Goal: Find specific page/section: Find specific page/section

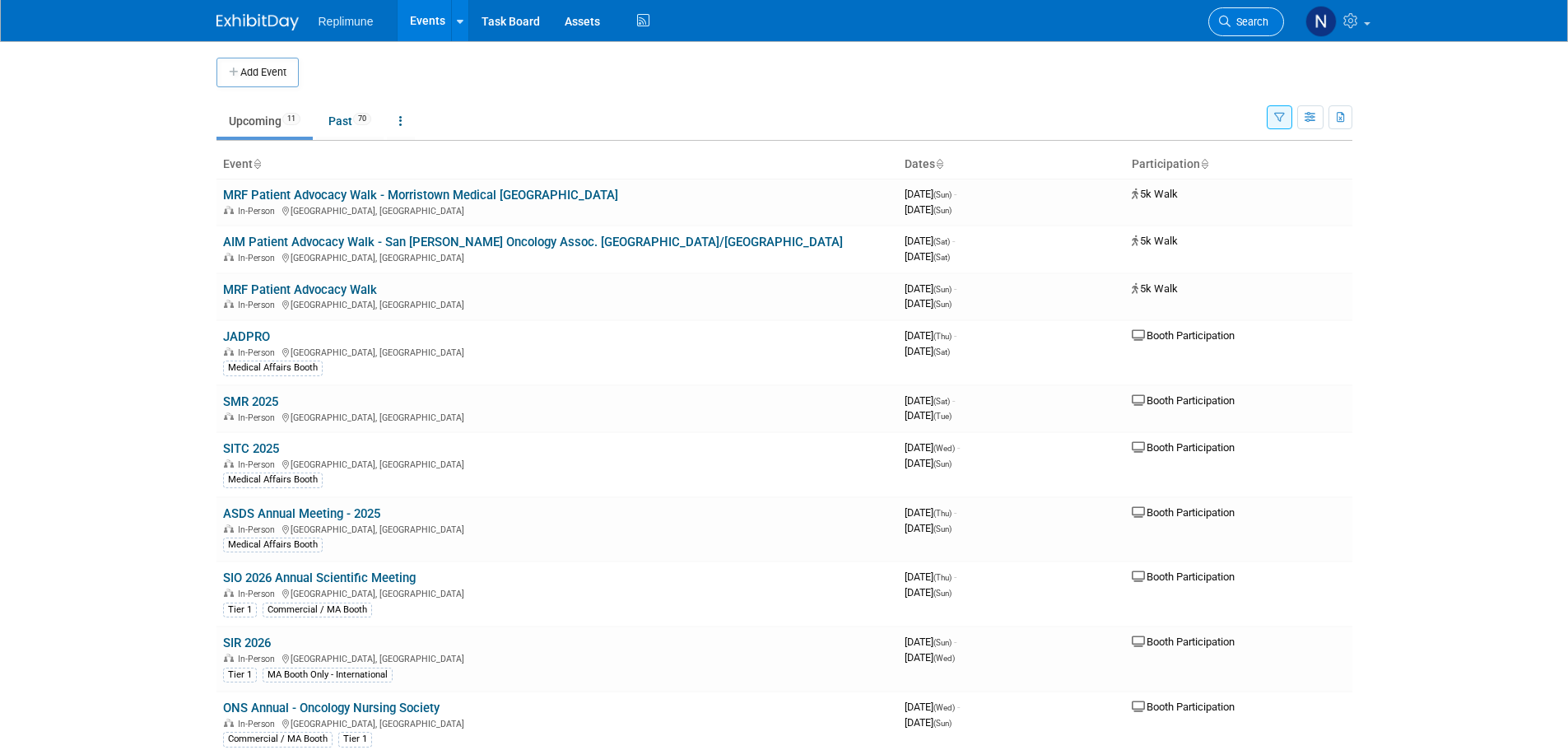
click at [1252, 20] on span "Search" at bounding box center [1249, 22] width 38 height 13
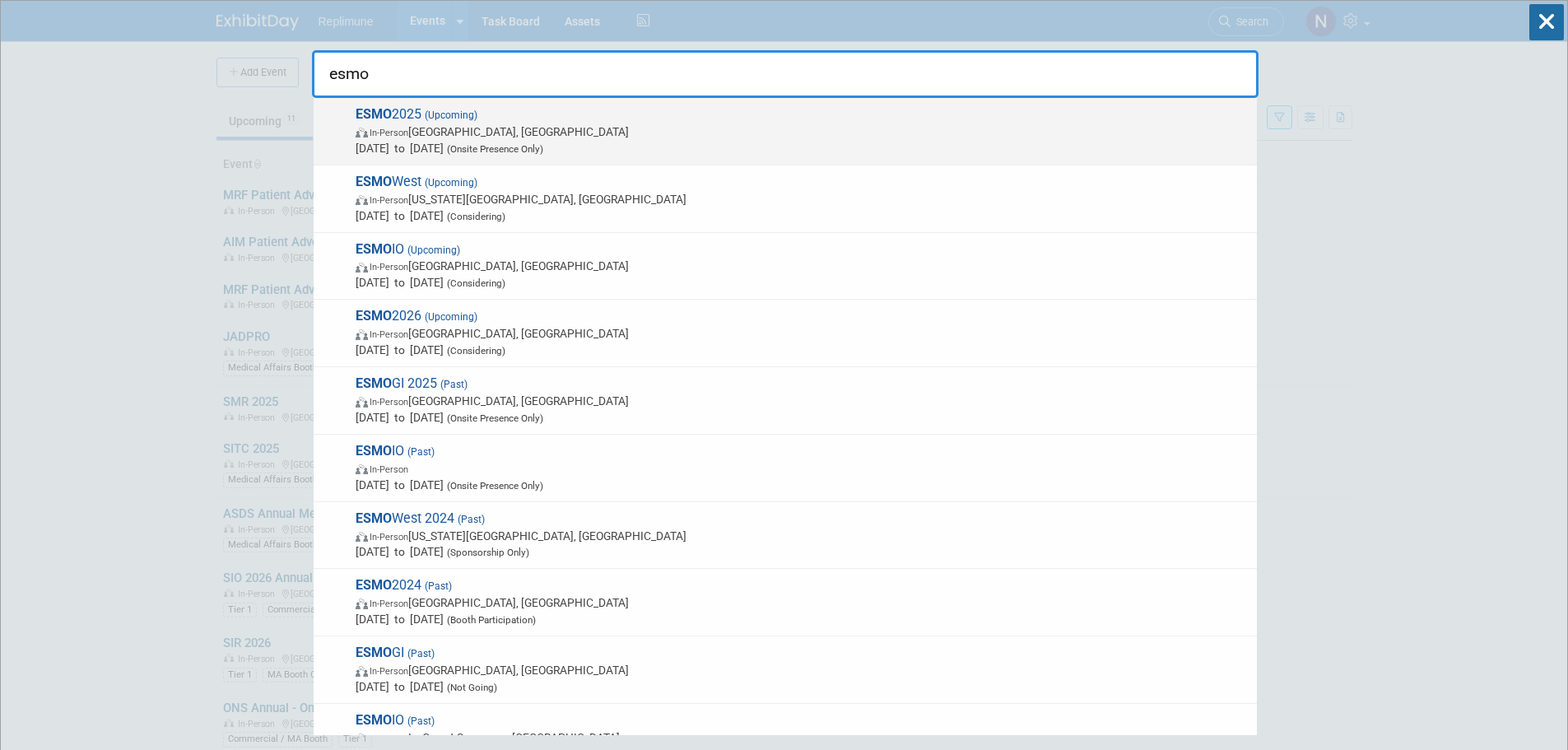
type input "esmo"
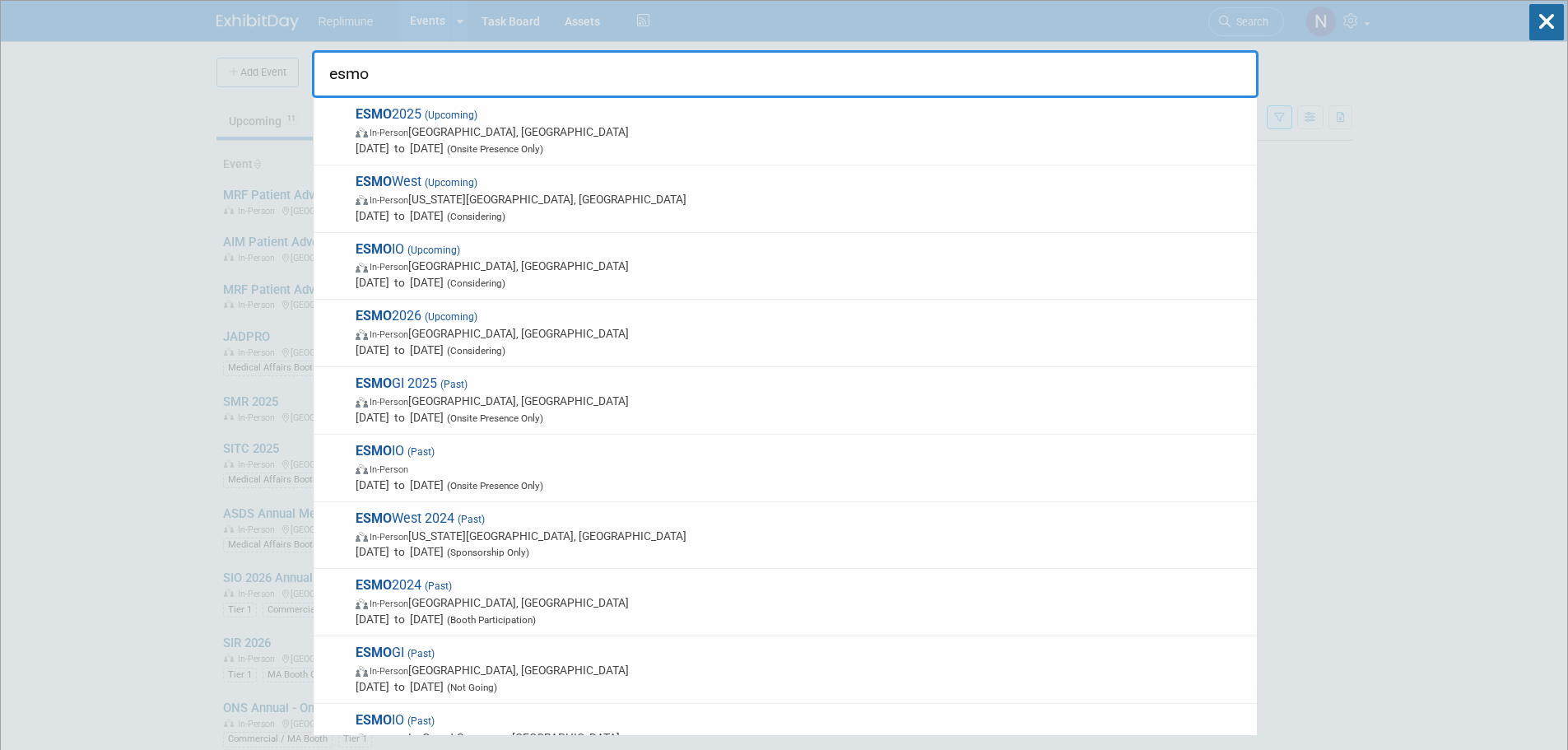
click at [392, 117] on span "ESMO 2025 (Upcoming) In-Person Berlin, Germany Oct 17, 2025 to Oct 21, 2025 (On…" at bounding box center [800, 132] width 898 height 50
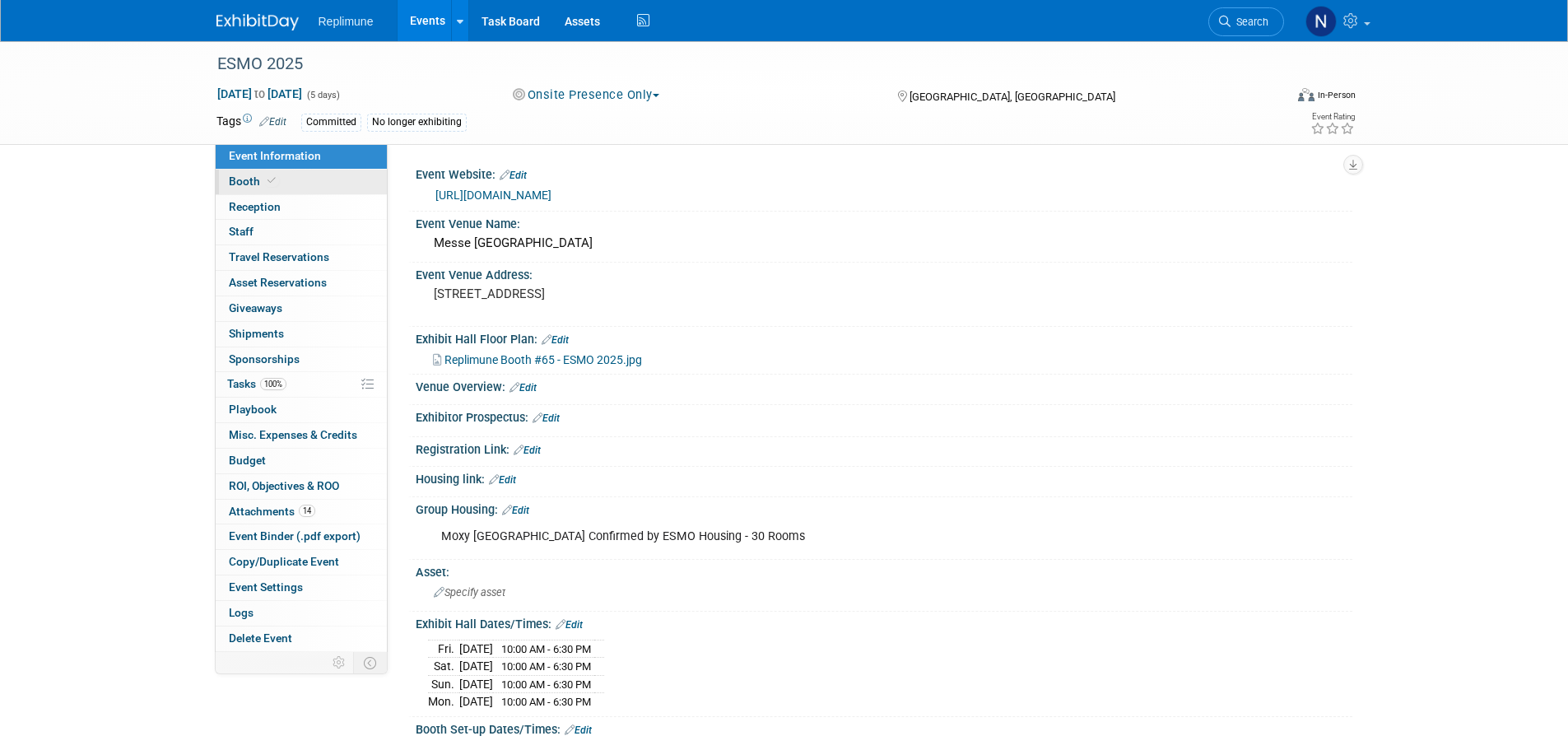
click at [247, 187] on span "Booth" at bounding box center [254, 181] width 50 height 13
